Goal: Download file/media

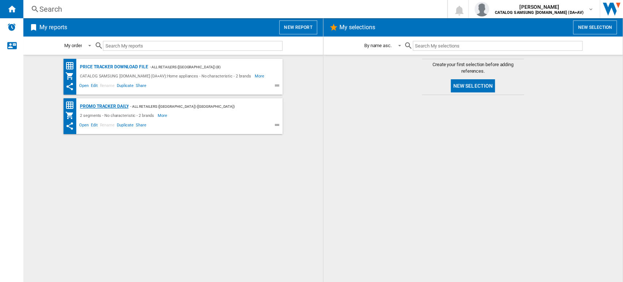
click at [102, 107] on div "Promo Tracker Daily" at bounding box center [103, 106] width 50 height 9
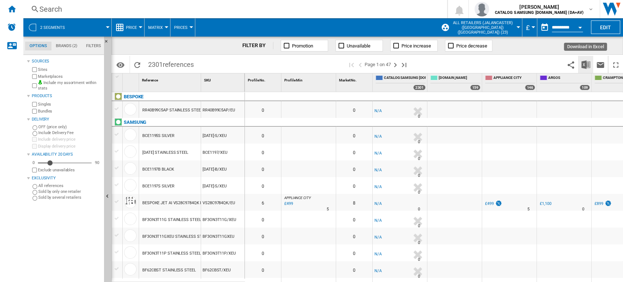
click at [586, 58] on button "Download in Excel" at bounding box center [585, 64] width 15 height 17
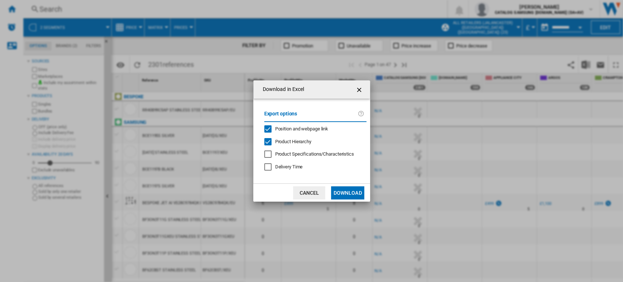
click at [356, 196] on button "Download" at bounding box center [347, 192] width 33 height 13
